Goal: Register for event/course

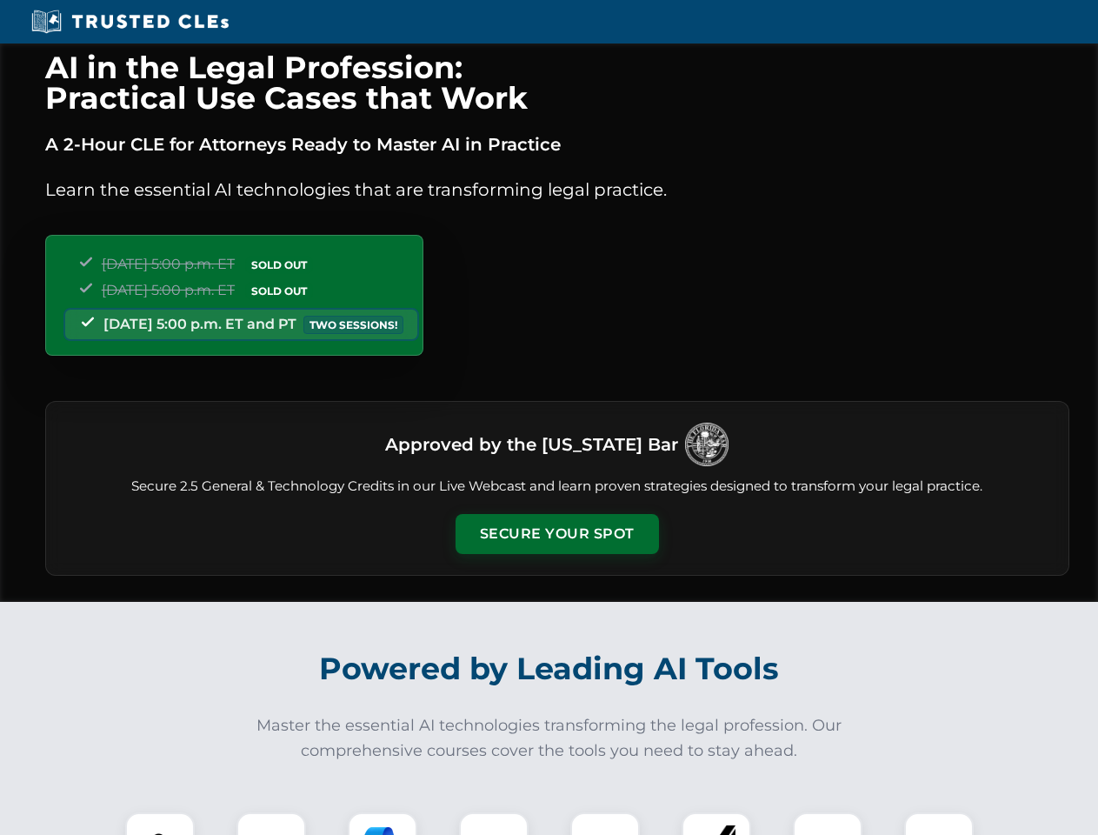
click at [557, 534] on button "Secure Your Spot" at bounding box center [558, 534] width 204 height 40
click at [160, 824] on img at bounding box center [160, 847] width 50 height 50
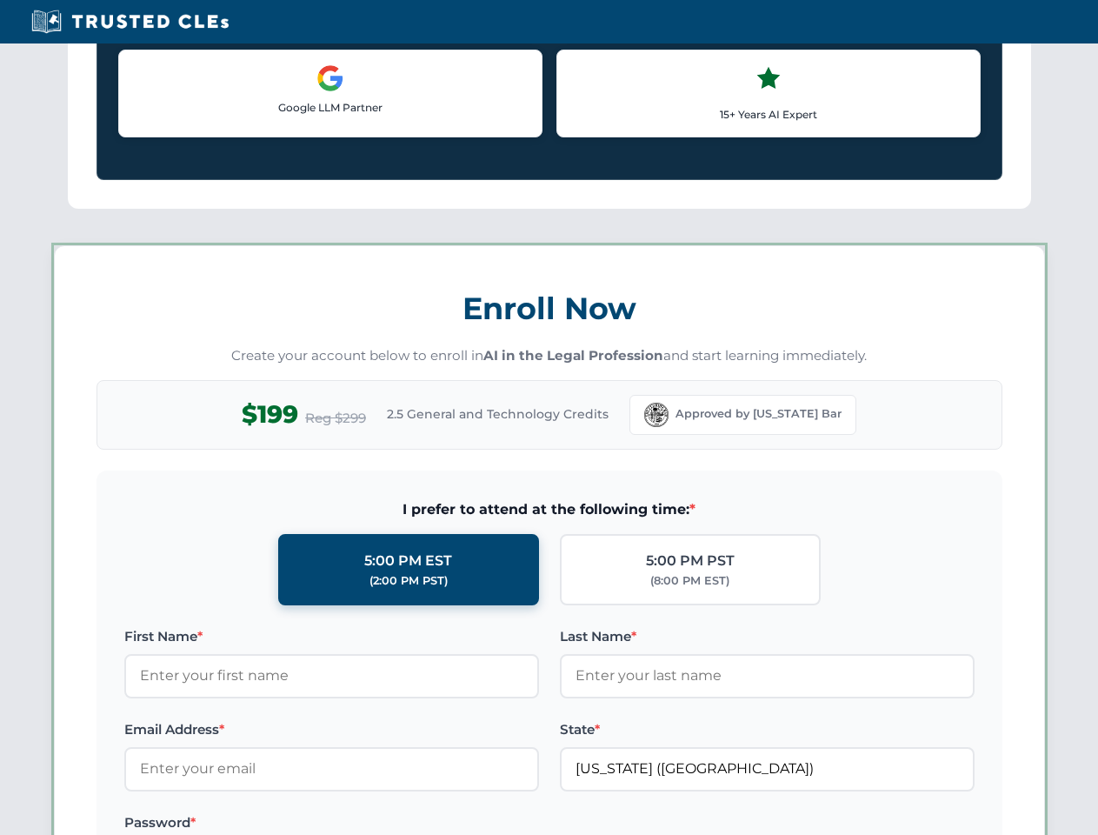
click at [271, 824] on label "Password *" at bounding box center [331, 822] width 415 height 21
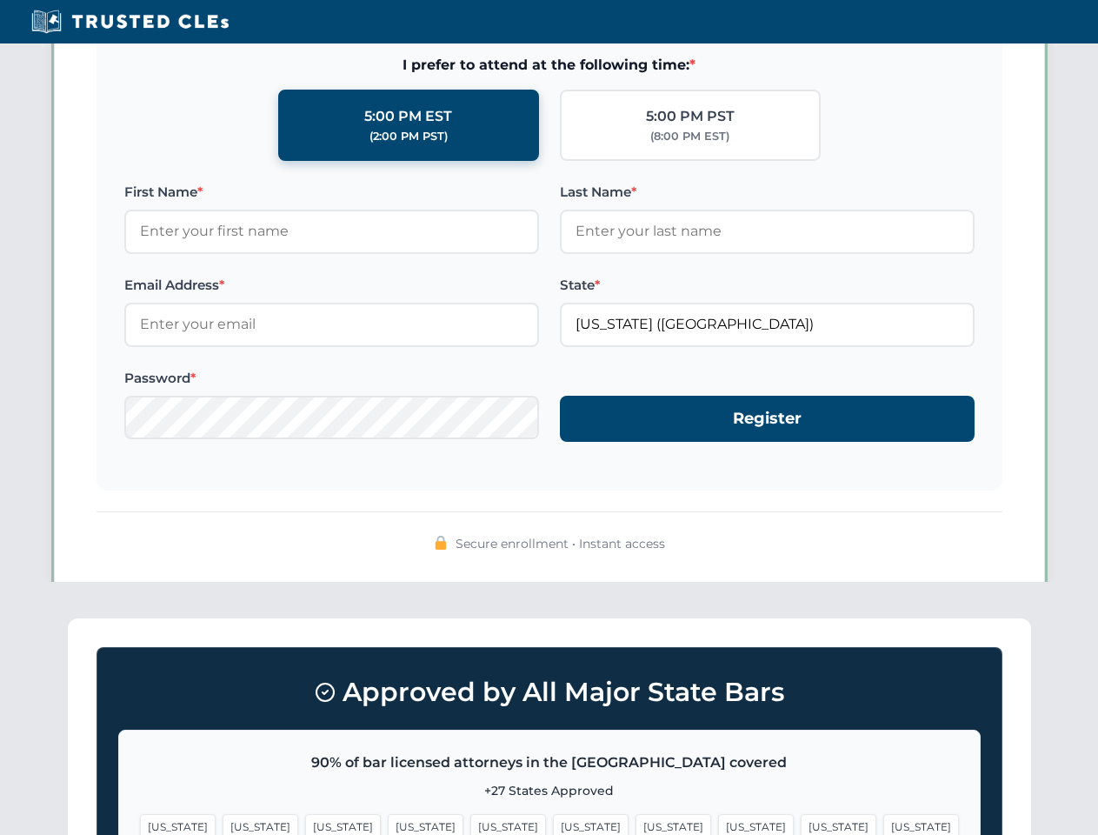
click at [636, 824] on span "[US_STATE]" at bounding box center [674, 826] width 76 height 25
click at [801, 824] on span "[US_STATE]" at bounding box center [839, 826] width 76 height 25
